Goal: Find specific page/section: Find specific page/section

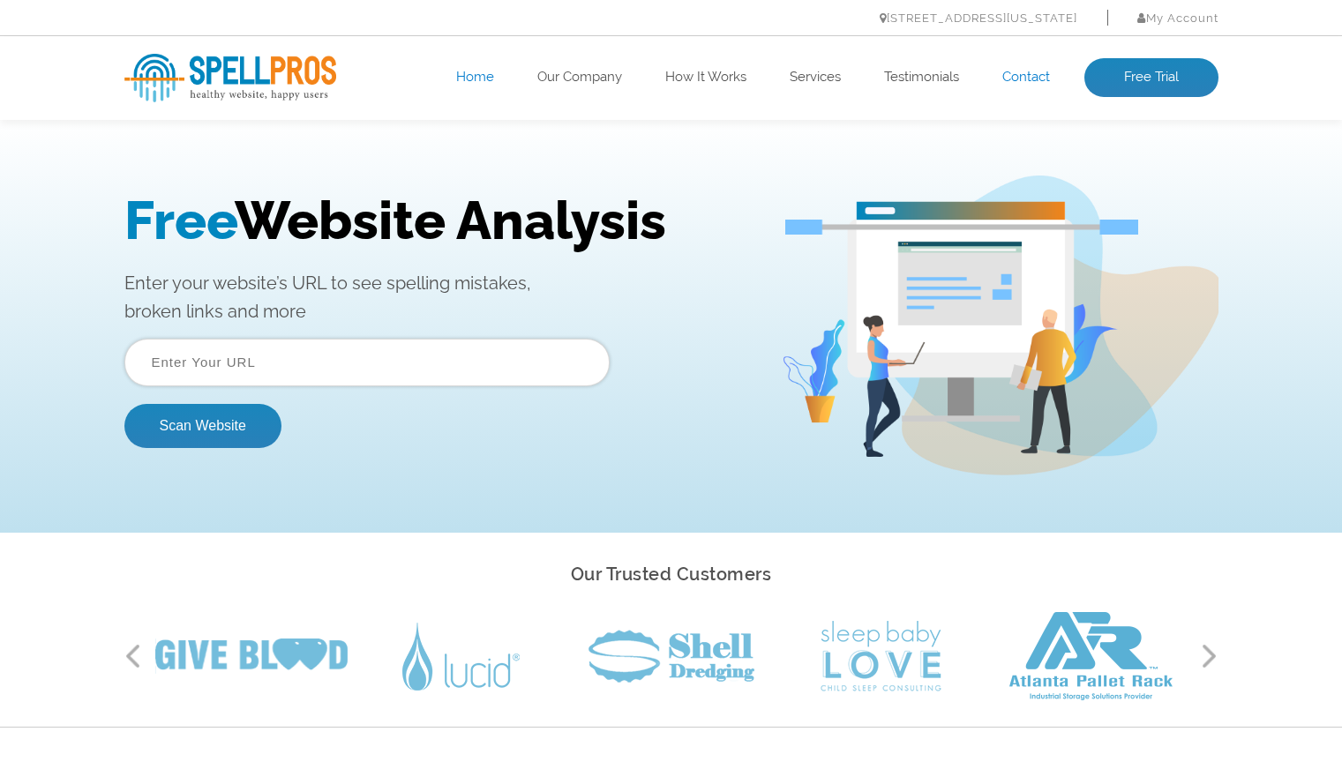
click at [1015, 72] on link "Contact" at bounding box center [1026, 78] width 48 height 18
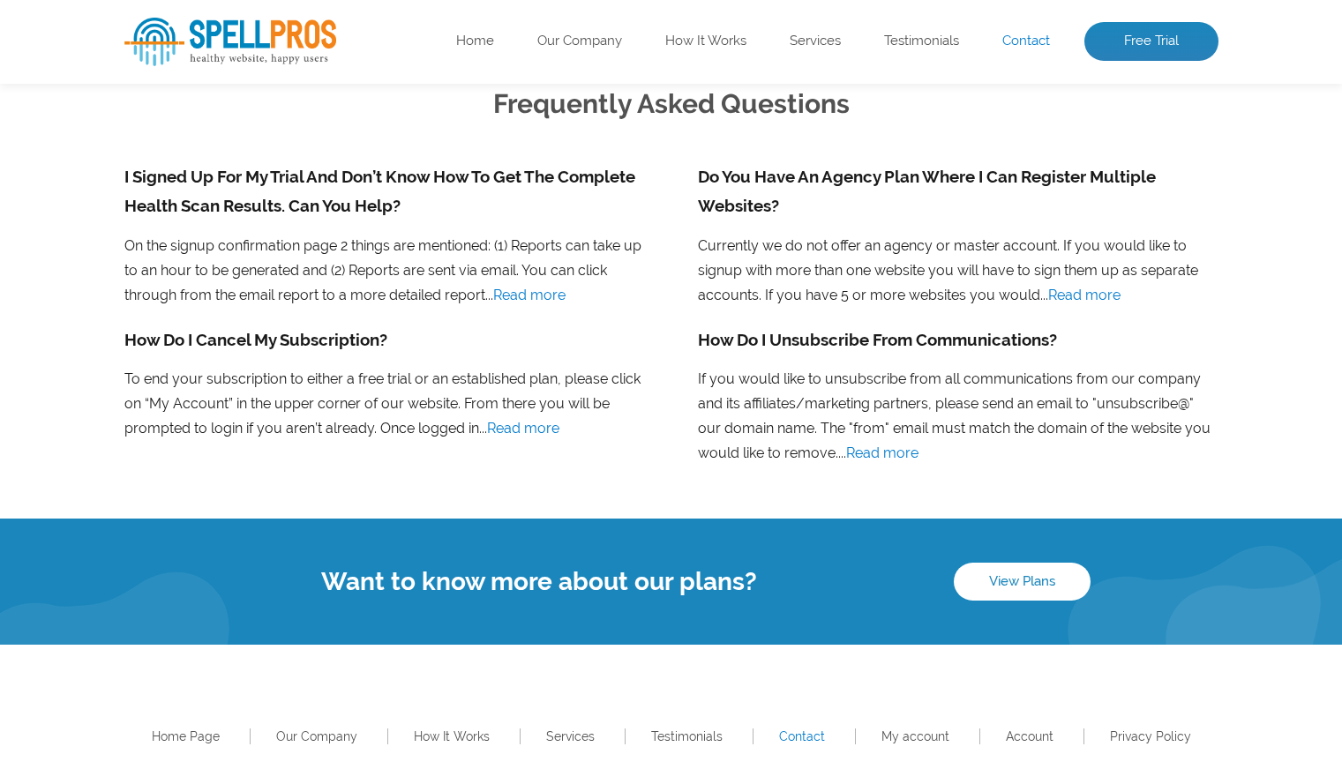
scroll to position [1386, 0]
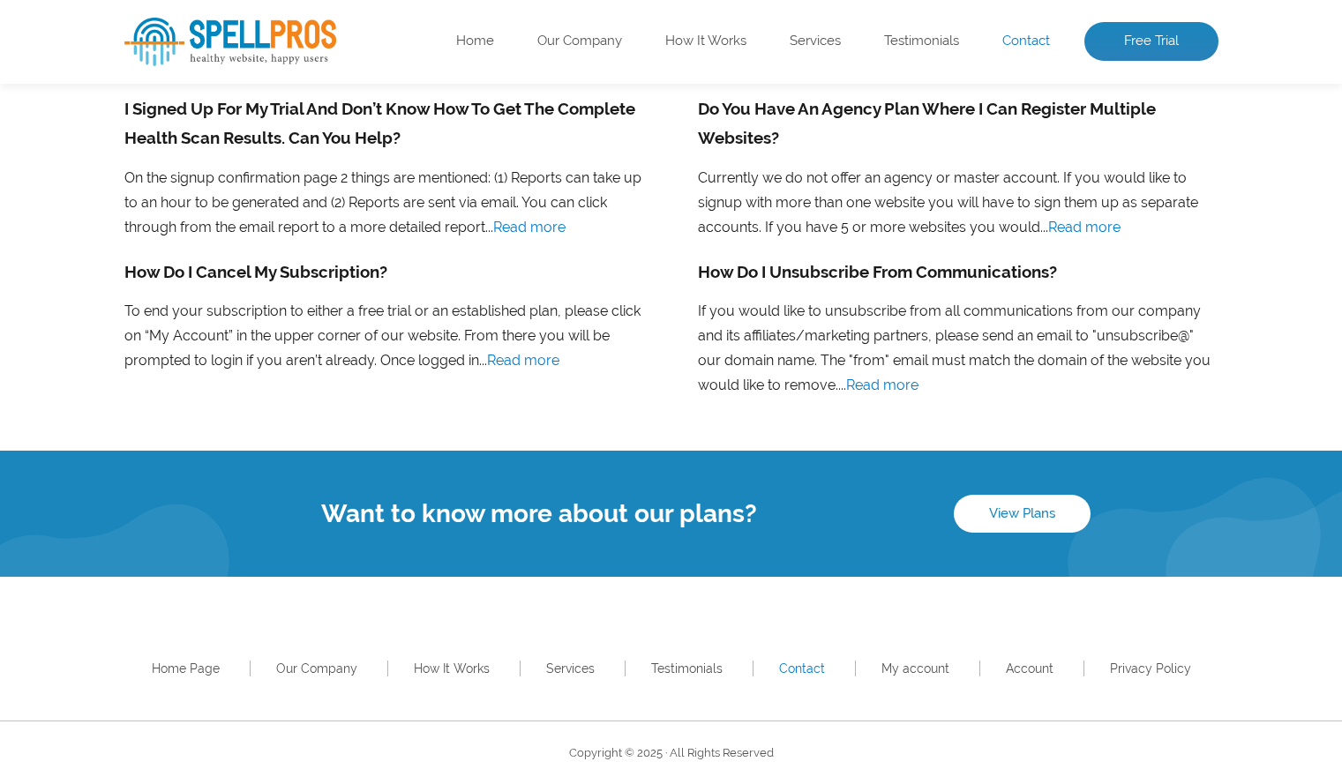
click at [1270, 640] on div "Home Page Our Company How It Works Services Testimonials Contact My account Acc…" at bounding box center [671, 649] width 1342 height 144
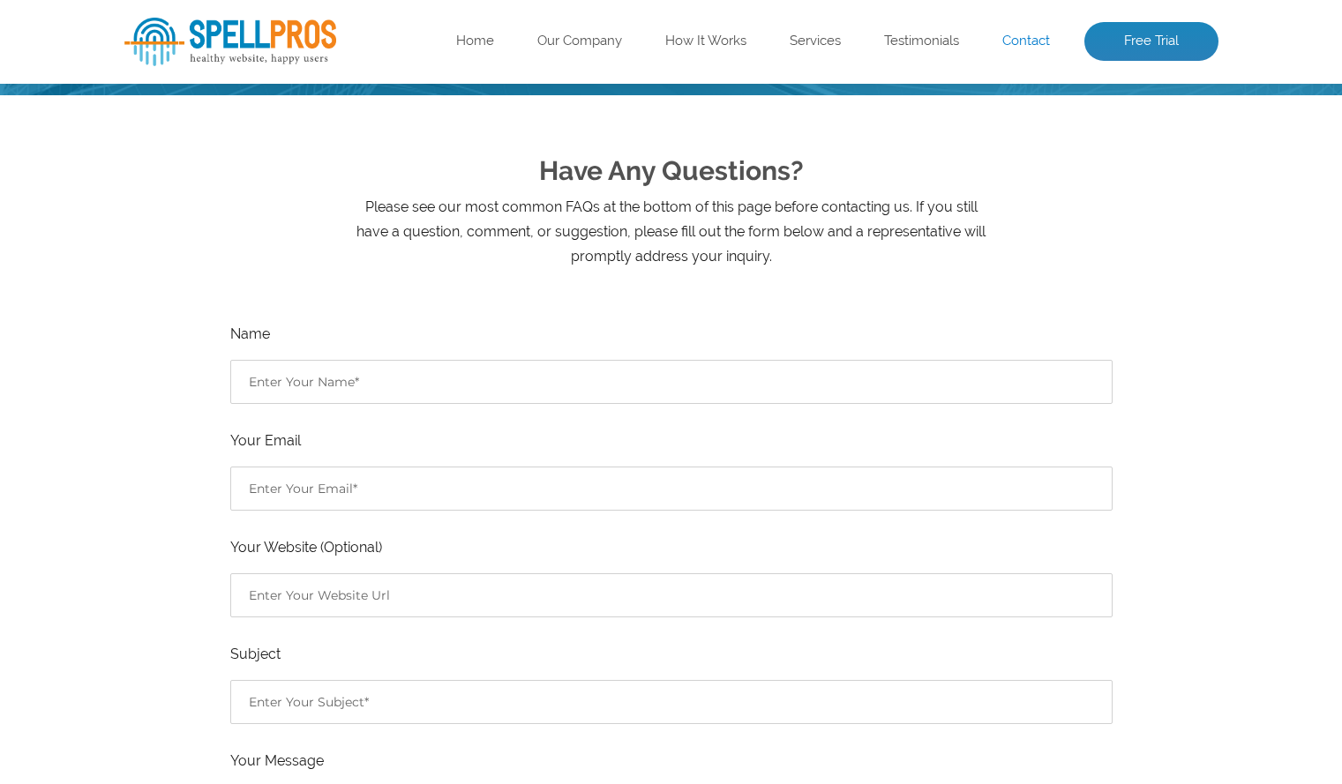
scroll to position [0, 0]
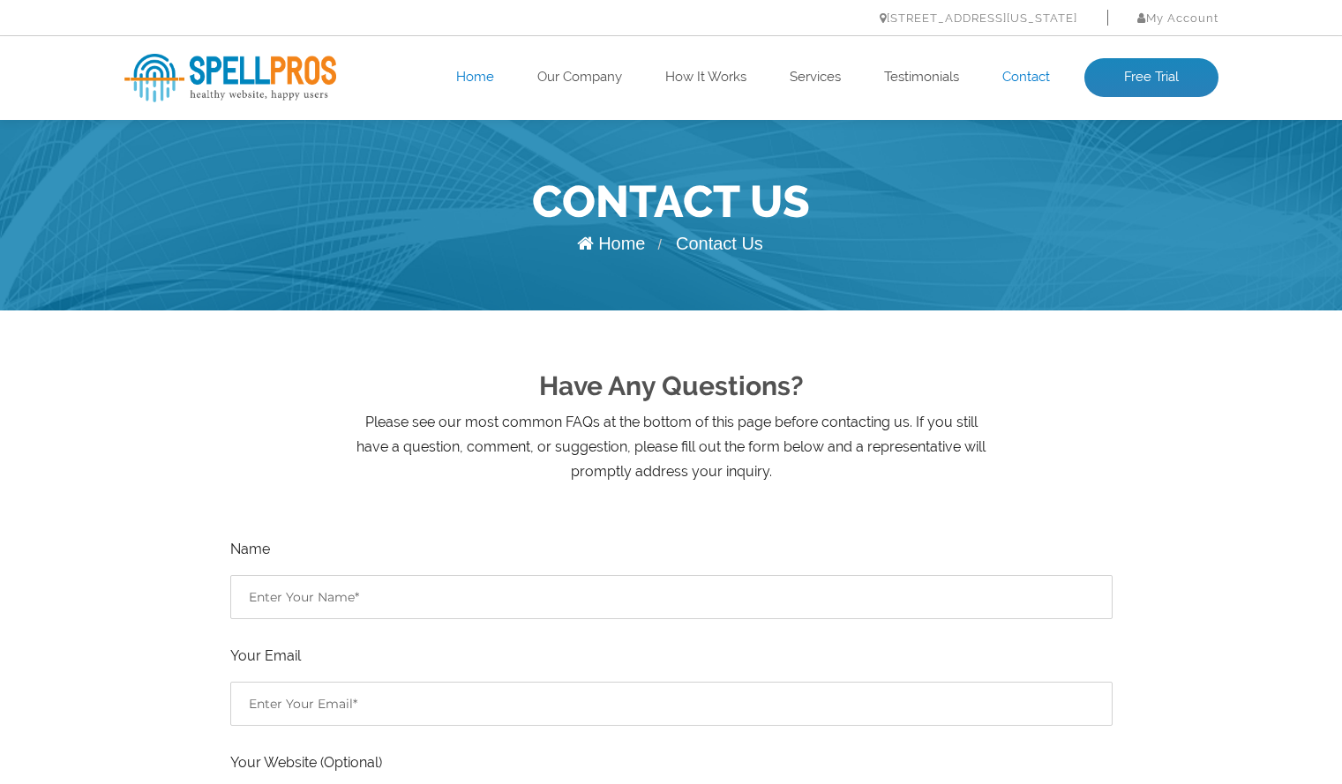
click at [466, 74] on link "Home" at bounding box center [475, 78] width 38 height 18
click at [566, 70] on link "Our Company" at bounding box center [579, 78] width 85 height 18
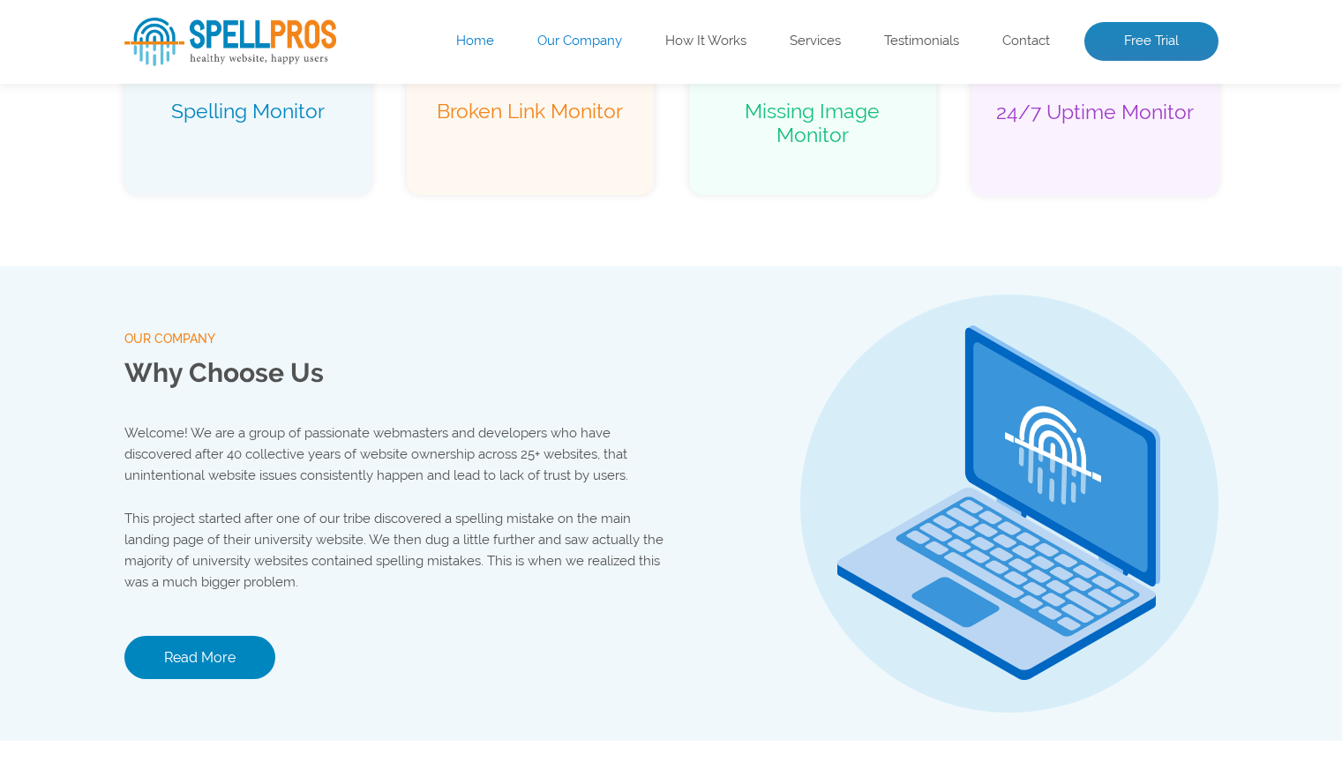
scroll to position [1657, 0]
